Goal: Communication & Community: Ask a question

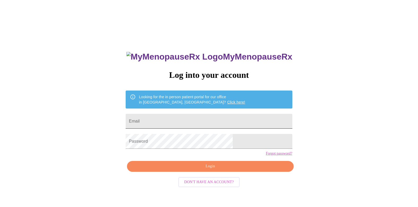
click at [202, 121] on input "Email" at bounding box center [209, 121] width 166 height 15
type input "[EMAIL_ADDRESS][DOMAIN_NAME]"
click at [228, 172] on button "Login" at bounding box center [210, 166] width 166 height 11
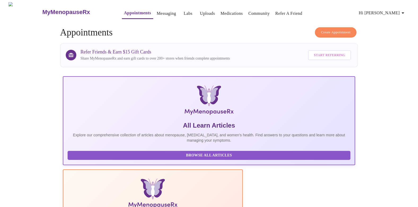
click at [157, 13] on link "Messaging" at bounding box center [166, 13] width 19 height 7
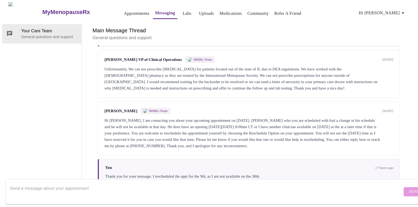
scroll to position [534, 0]
click at [148, 187] on textarea "Send a message about your appointment" at bounding box center [206, 191] width 393 height 17
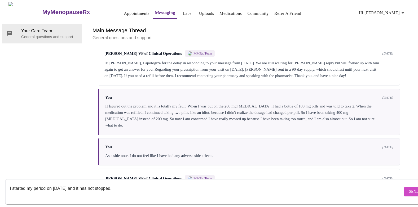
scroll to position [133, 0]
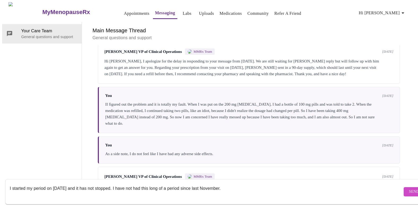
type textarea "I started my period on September 2nd and it has not stopped. I have not had thi…"
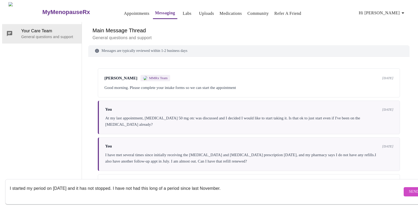
scroll to position [0, 0]
drag, startPoint x: 261, startPoint y: 182, endPoint x: -68, endPoint y: 184, distance: 329.5
click at [0, 184] on html "MyMenopauseRx Appointments Messaging Labs Uploads Medications Community Refer a…" at bounding box center [209, 94] width 418 height 188
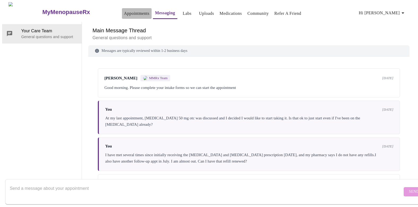
click at [124, 13] on link "Appointments" at bounding box center [136, 13] width 25 height 7
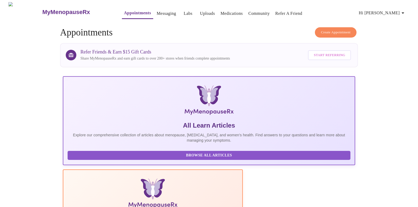
click at [157, 12] on link "Messaging" at bounding box center [166, 13] width 19 height 7
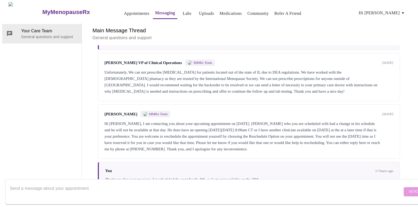
scroll to position [534, 0]
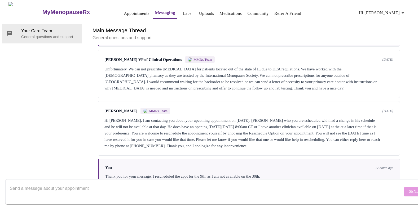
click at [137, 183] on textarea "Send a message about your appointment" at bounding box center [206, 191] width 393 height 17
paste textarea "I started my period on September 2nd and it has not stopped. I have not had thi…"
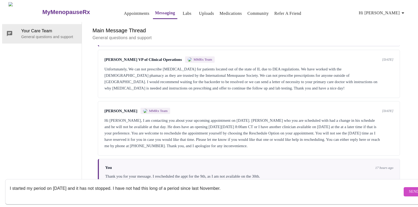
click at [267, 186] on textarea "I started my period on September 2nd and it has not stopped. I have not had thi…" at bounding box center [206, 191] width 393 height 17
click at [143, 183] on textarea "I started my period on September 2nd and it has not stopped. I have not had thi…" at bounding box center [206, 191] width 393 height 17
drag, startPoint x: 270, startPoint y: 185, endPoint x: 274, endPoint y: 183, distance: 3.9
click at [271, 185] on textarea "I started my period on September 2nd and it has not stopped. I have never had t…" at bounding box center [206, 191] width 393 height 17
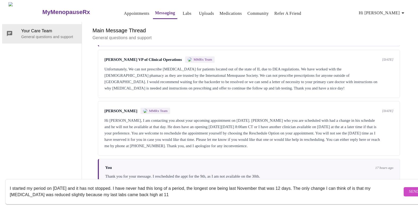
click at [115, 188] on textarea "I started my period on September 2nd and it has not stopped. I have never had t…" at bounding box center [206, 191] width 393 height 17
click at [207, 189] on textarea "I started my period on September 2nd and it has not stopped. I have never had t…" at bounding box center [206, 191] width 393 height 17
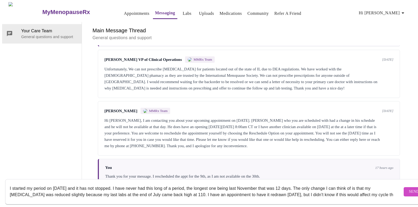
scroll to position [3, 0]
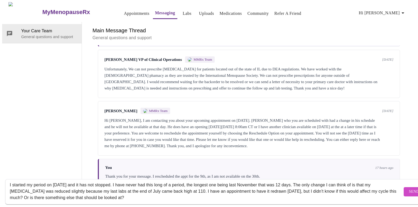
click at [308, 183] on textarea "I started my period on September 2nd and it has not stopped. I have never had t…" at bounding box center [206, 191] width 393 height 17
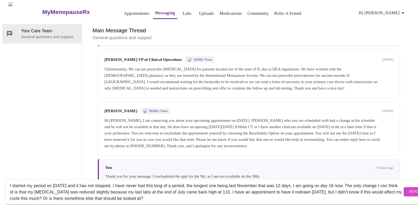
click at [95, 188] on textarea "I started my period on September 2nd and it has not stopped. I have never had t…" at bounding box center [206, 191] width 393 height 17
click at [85, 192] on textarea "I started my period on September 2nd and it has not stopped. I have never had t…" at bounding box center [206, 191] width 393 height 17
click at [134, 191] on textarea "I started my period on September 2nd and it has not stopped. I have never had t…" at bounding box center [206, 191] width 393 height 17
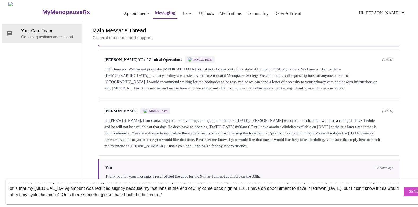
click at [246, 191] on textarea "I started my period on September 2nd and it has not stopped. I have never had t…" at bounding box center [206, 191] width 393 height 17
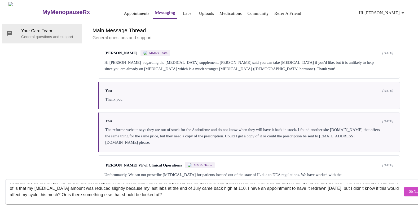
scroll to position [534, 0]
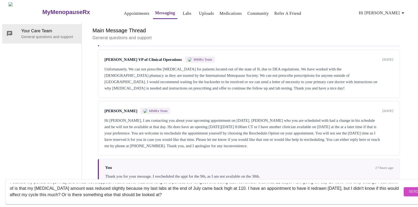
click at [230, 190] on textarea "I started my period on September 2nd and it has not stopped. I have never had t…" at bounding box center [206, 191] width 393 height 17
click at [117, 189] on textarea "I started my period on September 2nd and it has not stopped. I have never had t…" at bounding box center [206, 191] width 393 height 17
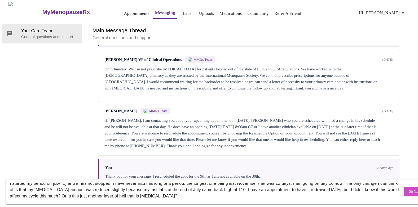
scroll to position [6, 0]
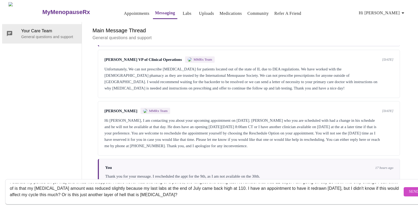
click at [275, 183] on textarea "I started my period on September 2nd and it has not stopped. I have never had t…" at bounding box center [206, 191] width 393 height 17
click at [273, 183] on textarea "I started my period on September 2nd and it has not stopped. I have never had t…" at bounding box center [206, 191] width 393 height 17
click at [241, 192] on textarea "I started my period on September 2nd and it has not stopped. I have never had t…" at bounding box center [206, 191] width 393 height 17
click at [243, 191] on textarea "I started my period on September 2nd and it has not stopped. I have never had t…" at bounding box center [206, 191] width 393 height 17
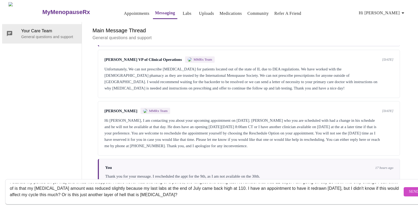
click at [243, 191] on textarea "I started my period on September 2nd and it has not stopped. I have never had t…" at bounding box center [206, 191] width 393 height 17
drag, startPoint x: 21, startPoint y: 186, endPoint x: 15, endPoint y: 187, distance: 6.2
click at [15, 187] on textarea "I started my period on September 2nd and it has not stopped. I have never had t…" at bounding box center [206, 191] width 393 height 17
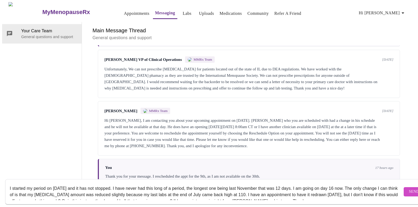
click at [357, 184] on textarea "I started my period on September 2nd and it has not stopped. I have never had t…" at bounding box center [206, 191] width 393 height 17
click at [47, 190] on textarea "I started my period on [DATE] and it has not stopped. I have never had this lon…" at bounding box center [206, 191] width 393 height 17
type textarea "I started my period on [DATE] and it has not stopped. I have never had this lon…"
click at [409, 189] on span "Send" at bounding box center [414, 192] width 10 height 7
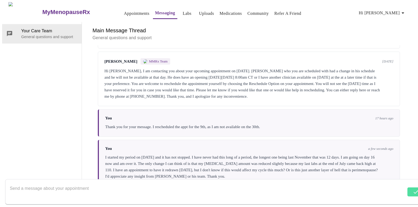
scroll to position [585, 0]
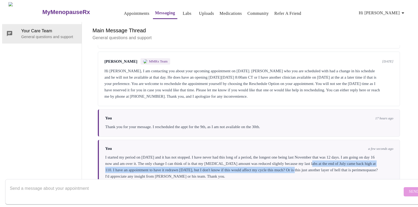
drag, startPoint x: 344, startPoint y: 141, endPoint x: 350, endPoint y: 146, distance: 7.3
click at [350, 154] on div "I started my period on [DATE] and it has not stopped. I have never had this lon…" at bounding box center [249, 166] width 288 height 25
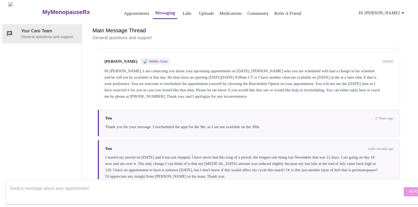
click at [233, 157] on div "I started my period on [DATE] and it has not stopped. I have never had this lon…" at bounding box center [249, 166] width 288 height 25
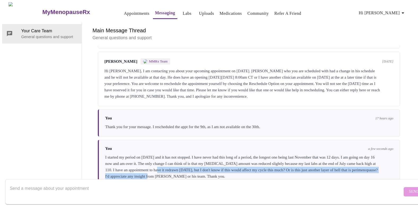
drag, startPoint x: 198, startPoint y: 148, endPoint x: 214, endPoint y: 152, distance: 16.0
click at [214, 154] on div "I started my period on [DATE] and it has not stopped. I have never had this lon…" at bounding box center [249, 166] width 288 height 25
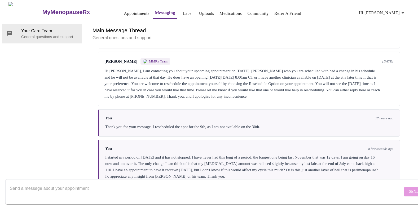
click at [282, 154] on div "I started my period on [DATE] and it has not stopped. I have never had this lon…" at bounding box center [249, 166] width 288 height 25
click at [163, 163] on div "You a few seconds ago I started my period on September 2nd and it has not stopp…" at bounding box center [249, 163] width 302 height 46
click at [169, 156] on div "I started my period on [DATE] and it has not stopped. I have never had this lon…" at bounding box center [249, 166] width 288 height 25
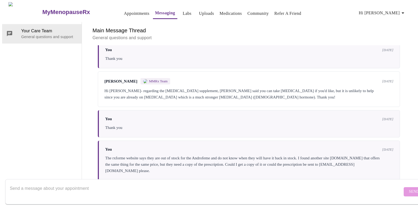
scroll to position [161, 0]
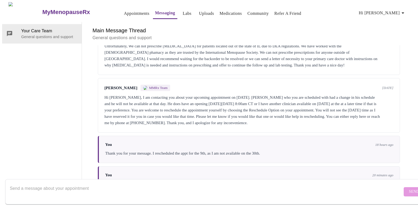
scroll to position [585, 0]
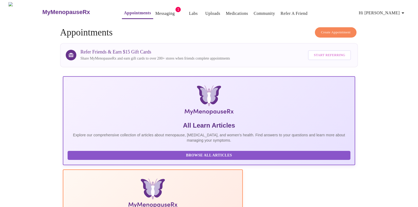
click at [155, 12] on link "Messaging" at bounding box center [164, 13] width 19 height 7
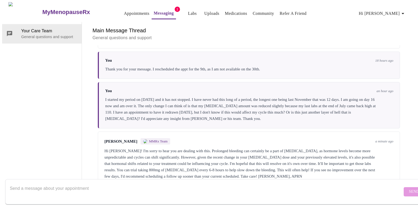
scroll to position [643, 0]
drag, startPoint x: 158, startPoint y: 142, endPoint x: 225, endPoint y: 140, distance: 66.8
click at [225, 148] on div "Hi [PERSON_NAME]! I'm sorry to hear you are dealing with this. Prolonged bleedi…" at bounding box center [248, 164] width 289 height 32
drag, startPoint x: 125, startPoint y: 146, endPoint x: 179, endPoint y: 148, distance: 54.1
click at [179, 148] on div "Hi [PERSON_NAME]! I'm sorry to hear you are dealing with this. Prolonged bleedi…" at bounding box center [248, 164] width 289 height 32
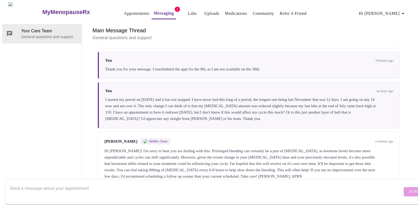
drag, startPoint x: 179, startPoint y: 148, endPoint x: 203, endPoint y: 147, distance: 23.9
click at [202, 148] on div "Hi [PERSON_NAME]! I'm sorry to hear you are dealing with this. Prolonged bleedi…" at bounding box center [248, 164] width 289 height 32
click at [267, 148] on div "Hi [PERSON_NAME]! I'm sorry to hear you are dealing with this. Prolonged bleedi…" at bounding box center [248, 164] width 289 height 32
click at [306, 148] on div "Hi [PERSON_NAME]! I'm sorry to hear you are dealing with this. Prolonged bleedi…" at bounding box center [248, 164] width 289 height 32
drag, startPoint x: 129, startPoint y: 153, endPoint x: 172, endPoint y: 153, distance: 42.2
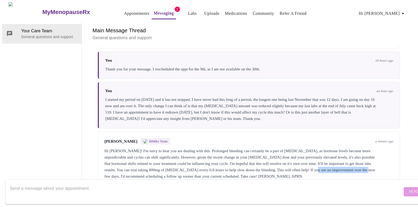
click at [172, 153] on div "Hi [PERSON_NAME]! I'm sorry to hear you are dealing with this. Prolonged bleedi…" at bounding box center [248, 164] width 289 height 32
click at [216, 148] on div "Hi [PERSON_NAME]! I'm sorry to hear you are dealing with this. Prolonged bleedi…" at bounding box center [248, 164] width 289 height 32
click at [143, 187] on textarea "Send a message about your appointment" at bounding box center [206, 191] width 393 height 17
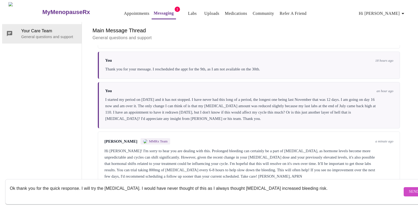
click at [125, 183] on textarea "Ok thank you for the quick response. I will try the [MEDICAL_DATA]. I would hav…" at bounding box center [206, 191] width 393 height 17
click at [310, 183] on textarea "Ok thank you for the quick response. I will try the [MEDICAL_DATA]. I would hav…" at bounding box center [206, 191] width 393 height 17
click at [309, 183] on textarea "Ok thank you for the quick response. I will try the [MEDICAL_DATA]. I would hav…" at bounding box center [206, 191] width 393 height 17
click at [308, 183] on textarea "Ok thank you for the quick response. I will try the [MEDICAL_DATA]. I would hav…" at bounding box center [206, 191] width 393 height 17
drag, startPoint x: 306, startPoint y: 184, endPoint x: 122, endPoint y: 185, distance: 183.7
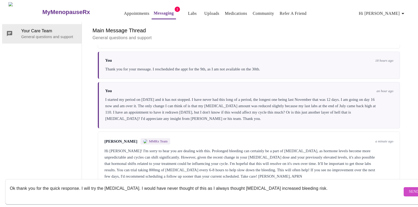
click at [122, 185] on textarea "Ok thank you for the quick response. I will try the [MEDICAL_DATA]. I would hav…" at bounding box center [206, 191] width 393 height 17
click at [194, 183] on textarea "Ok thank you for the quick response. I will try the [MEDICAL_DATA]. I would nev…" at bounding box center [206, 191] width 393 height 17
click at [191, 184] on textarea "Ok thank you for the quick response. I will try the [MEDICAL_DATA]. I would nev…" at bounding box center [206, 191] width 393 height 17
click at [338, 186] on textarea "Ok thank you for the quick response. I will try the [MEDICAL_DATA]. I would nev…" at bounding box center [206, 191] width 393 height 17
type textarea "Ok thank you for the quick response. I will try the [MEDICAL_DATA]. I would nev…"
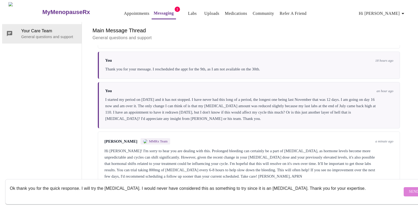
click at [404, 187] on button "Send" at bounding box center [414, 191] width 21 height 9
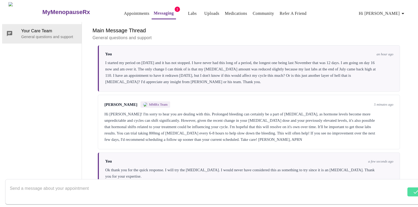
scroll to position [682, 0]
